Goal: Transaction & Acquisition: Purchase product/service

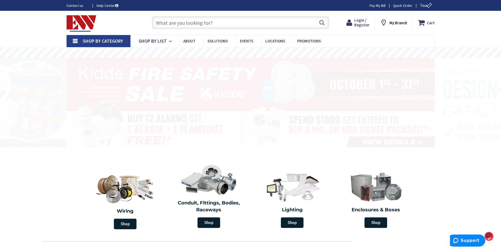
click at [204, 22] on input "text" at bounding box center [241, 22] width 178 height 13
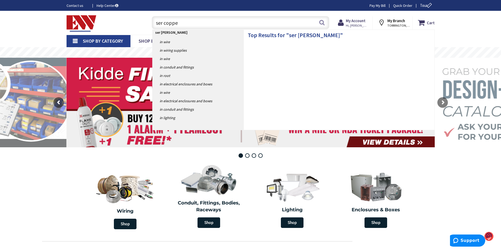
type input "ser copper"
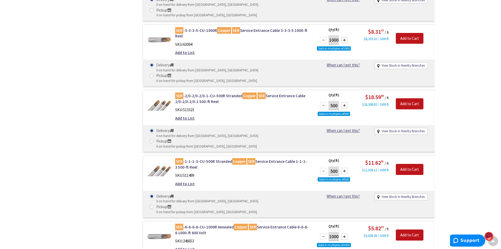
scroll to position [369, 0]
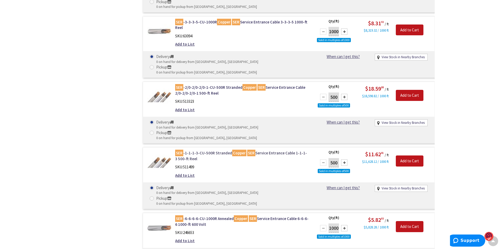
click at [208, 150] on link "SER -1-1-1-3-CU-500R Stranded Copper SER Service Entrance Cable 1-1-1-3 500-ft …" at bounding box center [242, 155] width 134 height 11
